Goal: Information Seeking & Learning: Learn about a topic

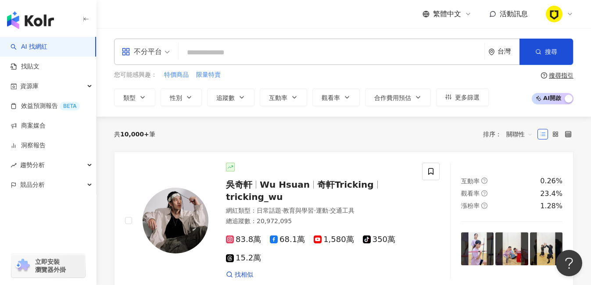
click at [550, 14] on img at bounding box center [554, 14] width 17 height 17
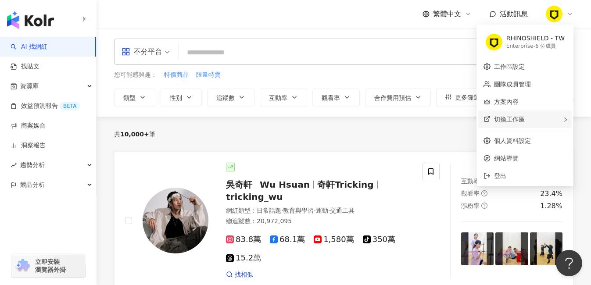
click at [511, 121] on span "切換工作區" at bounding box center [509, 119] width 31 height 7
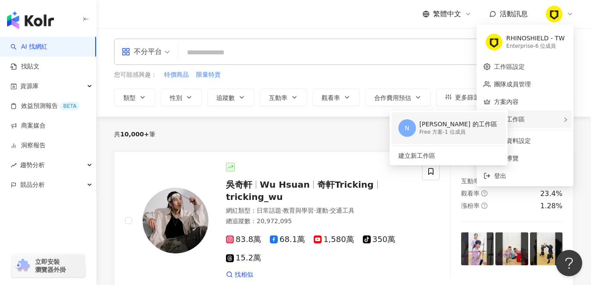
click at [452, 132] on div "Free 方案 - 1 位成員" at bounding box center [459, 132] width 78 height 7
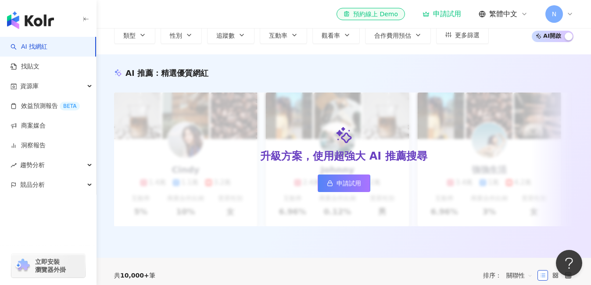
scroll to position [63, 0]
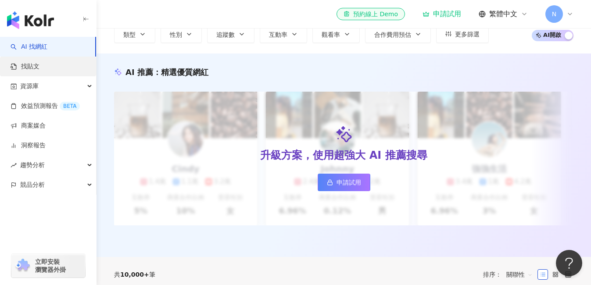
click at [40, 63] on link "找貼文" at bounding box center [25, 66] width 29 height 9
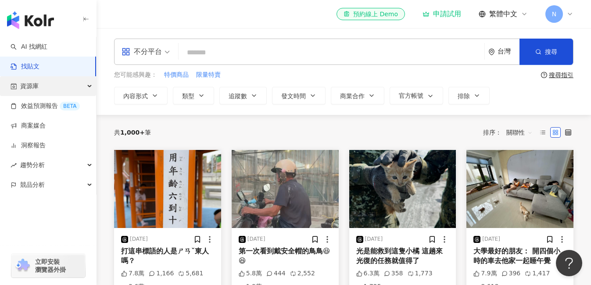
click at [49, 82] on div "資源庫" at bounding box center [48, 86] width 96 height 20
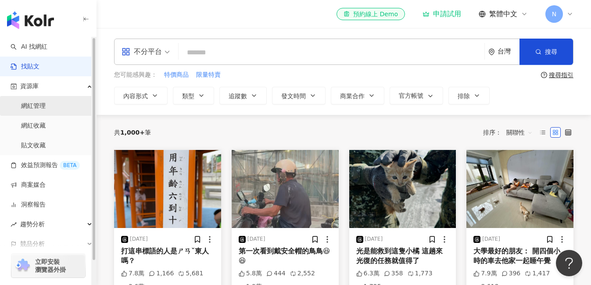
click at [46, 109] on link "網紅管理" at bounding box center [33, 106] width 25 height 9
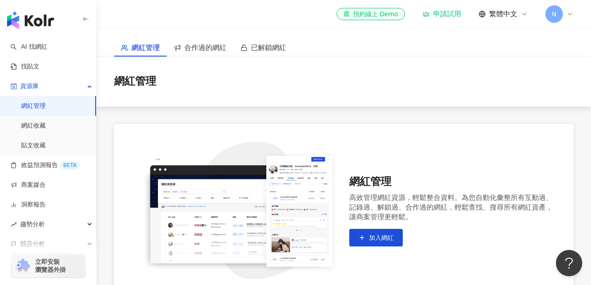
click at [558, 16] on span "N" at bounding box center [555, 14] width 18 height 18
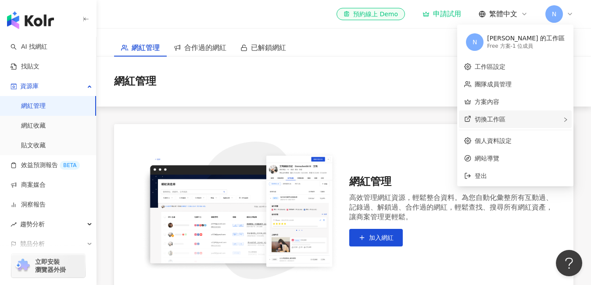
click at [529, 124] on div "切換工作區" at bounding box center [515, 120] width 113 height 18
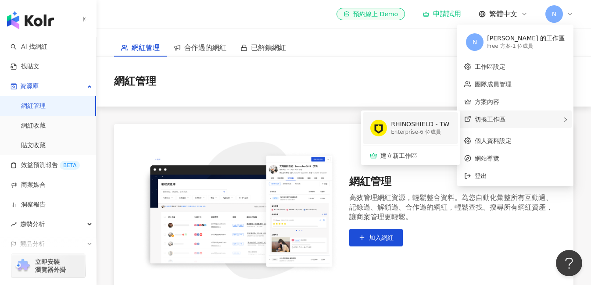
click at [450, 129] on div "Enterprise - 6 位成員" at bounding box center [420, 132] width 58 height 7
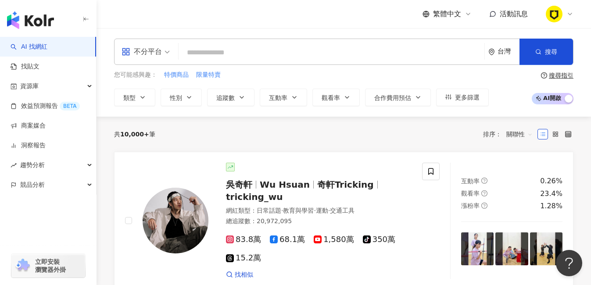
click at [257, 55] on input "search" at bounding box center [331, 52] width 299 height 17
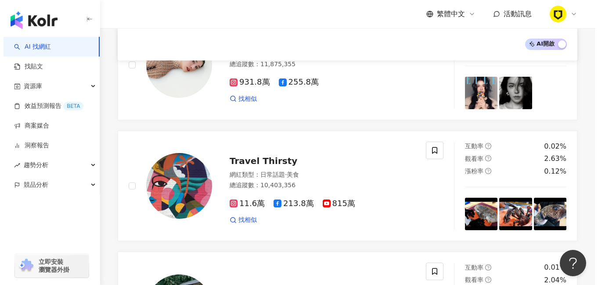
scroll to position [532, 0]
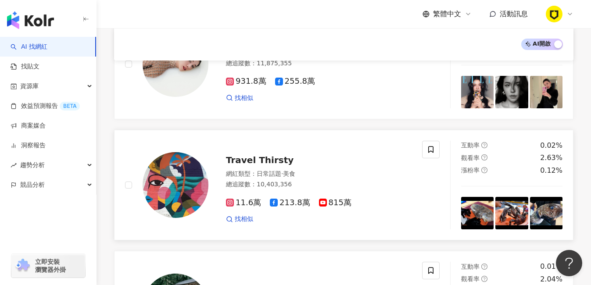
click at [193, 183] on img at bounding box center [176, 185] width 66 height 66
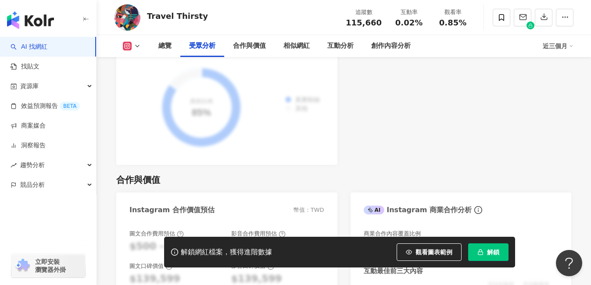
scroll to position [1077, 0]
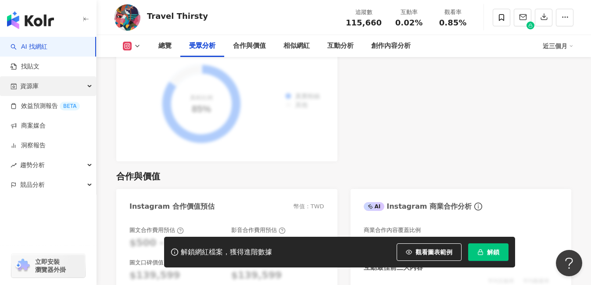
click at [58, 89] on div "資源庫" at bounding box center [48, 86] width 96 height 20
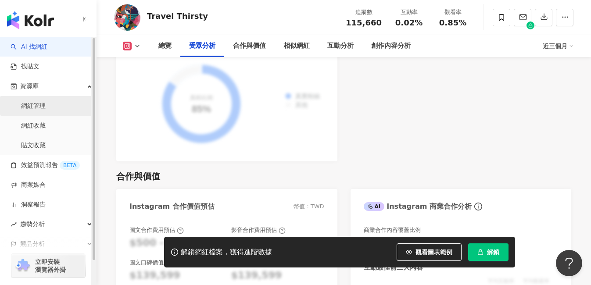
click at [46, 107] on link "網紅管理" at bounding box center [33, 106] width 25 height 9
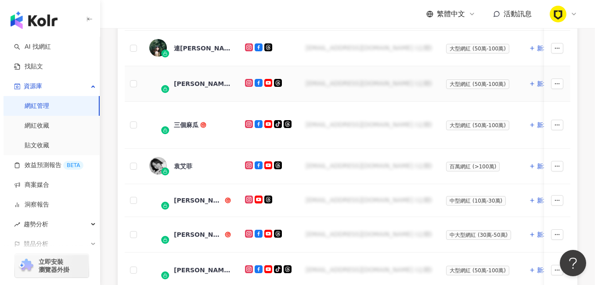
scroll to position [344, 0]
